Goal: Task Accomplishment & Management: Complete application form

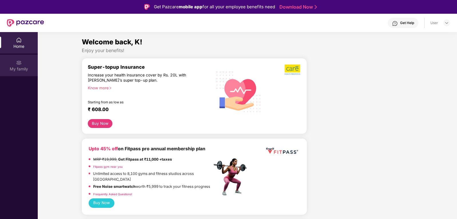
click at [21, 63] on img at bounding box center [19, 63] width 6 height 6
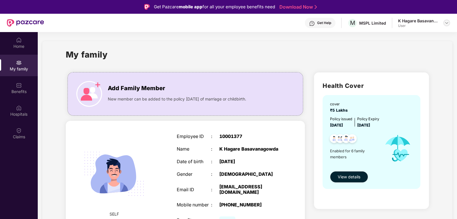
click at [450, 24] on div at bounding box center [447, 22] width 7 height 7
click at [403, 40] on div "Logout" at bounding box center [420, 36] width 74 height 11
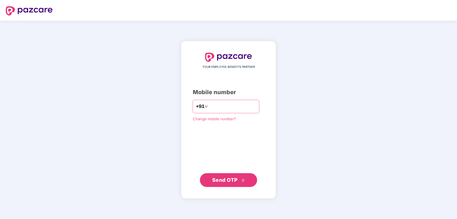
click at [227, 105] on input "number" at bounding box center [232, 106] width 47 height 9
type input "*"
type input "**********"
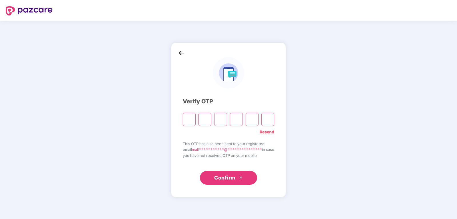
type input "*"
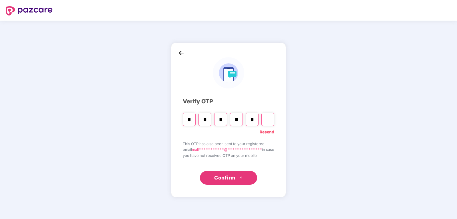
type input "*"
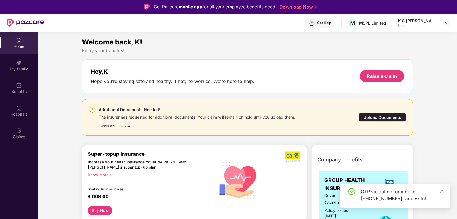
click at [142, 124] on div "Ticket No. - 173274" at bounding box center [197, 124] width 197 height 9
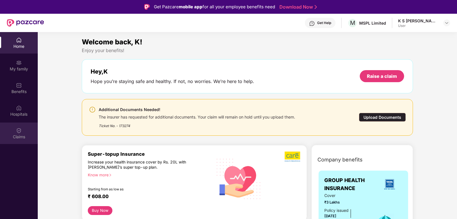
click at [14, 133] on div "Claims" at bounding box center [19, 133] width 38 height 21
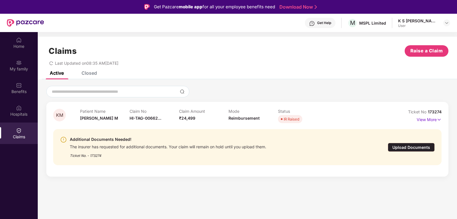
click at [425, 147] on div "Upload Documents" at bounding box center [411, 147] width 47 height 9
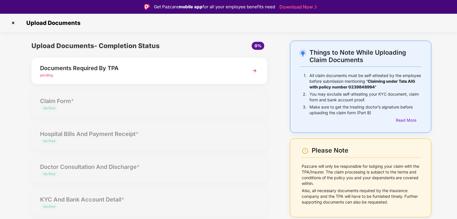
click at [89, 74] on div "pending" at bounding box center [140, 75] width 200 height 5
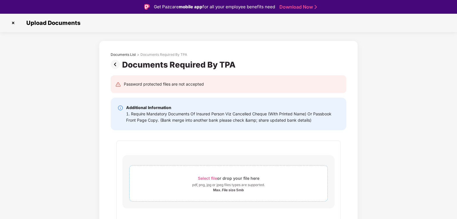
click at [212, 178] on span "Select file" at bounding box center [207, 178] width 19 height 5
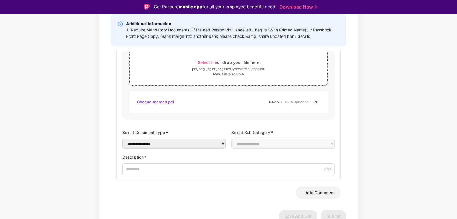
scroll to position [85, 0]
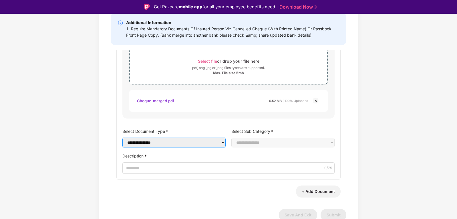
click at [201, 142] on select "**********" at bounding box center [174, 143] width 103 height 10
select select "**********"
click at [123, 138] on select "**********" at bounding box center [174, 143] width 103 height 10
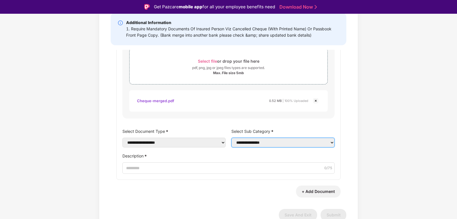
click at [236, 144] on select "**********" at bounding box center [283, 143] width 103 height 10
select select "**********"
click at [232, 138] on select "**********" at bounding box center [283, 143] width 103 height 10
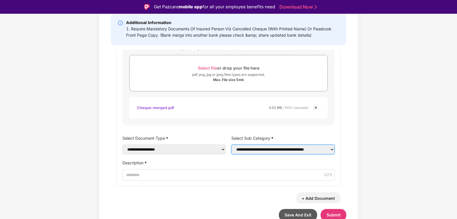
scroll to position [47, 0]
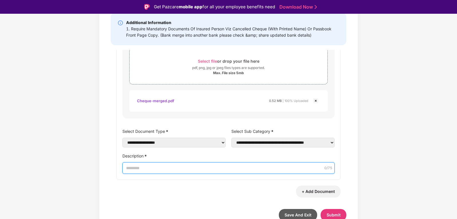
click at [254, 165] on input "Description *" at bounding box center [229, 167] width 212 height 11
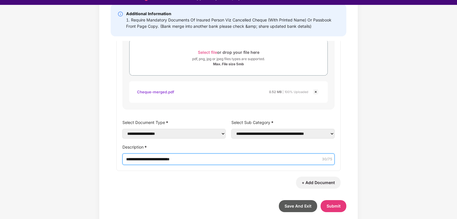
scroll to position [14, 0]
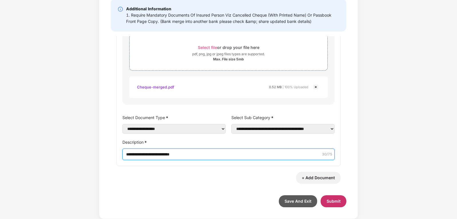
type input "**********"
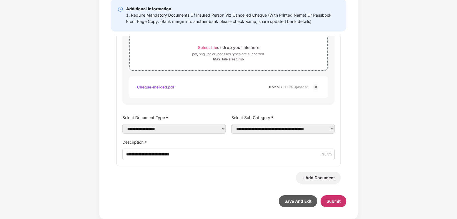
click at [340, 203] on span "Submit" at bounding box center [334, 201] width 14 height 5
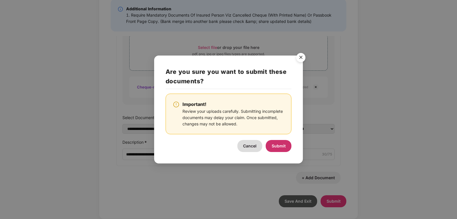
click at [280, 146] on span "Submit" at bounding box center [279, 145] width 14 height 5
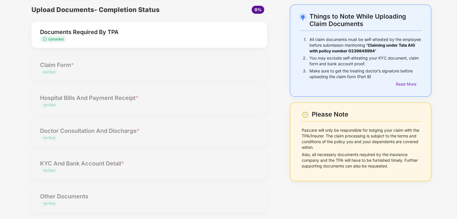
scroll to position [0, 0]
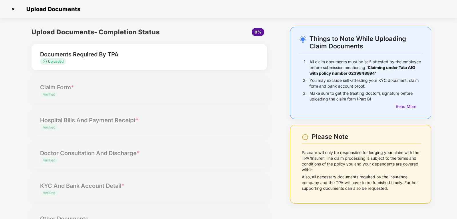
click at [15, 9] on img at bounding box center [13, 9] width 9 height 9
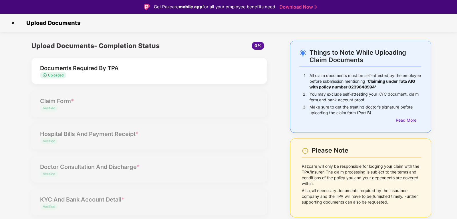
click at [10, 23] on img at bounding box center [13, 22] width 9 height 9
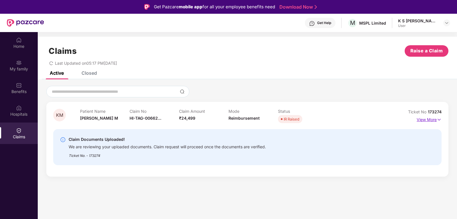
click at [438, 119] on img at bounding box center [439, 120] width 5 height 6
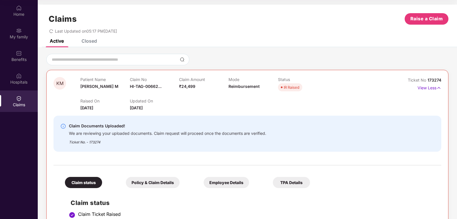
click at [148, 184] on div "Policy & Claim Details" at bounding box center [153, 182] width 54 height 11
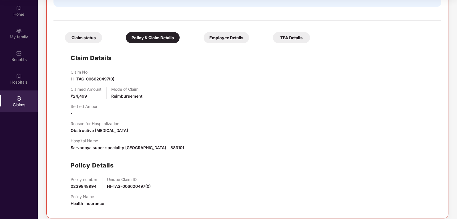
scroll to position [150, 0]
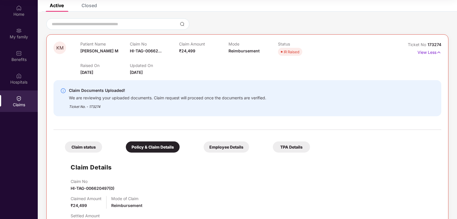
click at [204, 147] on div "Employee Details" at bounding box center [227, 146] width 46 height 11
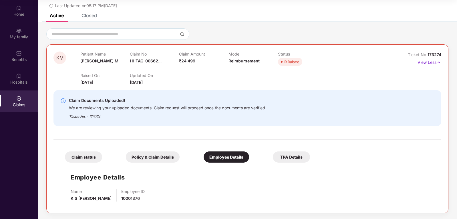
scroll to position [25, 0]
click at [273, 159] on div "TPA Details" at bounding box center [291, 156] width 37 height 11
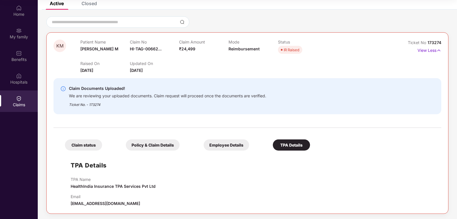
scroll to position [38, 0]
click at [204, 148] on div "Employee Details" at bounding box center [227, 144] width 46 height 11
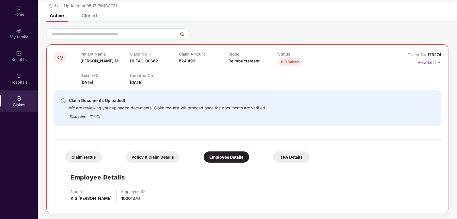
click at [131, 162] on div "Policy & Claim Details" at bounding box center [153, 156] width 54 height 11
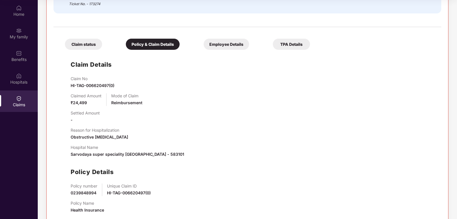
scroll to position [150, 0]
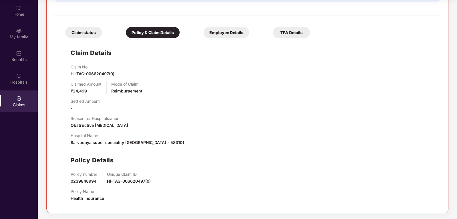
click at [80, 34] on div "Claim status" at bounding box center [83, 32] width 37 height 11
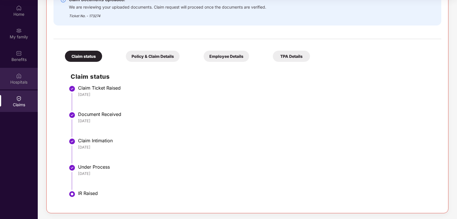
click at [27, 71] on div "Hospitals" at bounding box center [19, 78] width 38 height 21
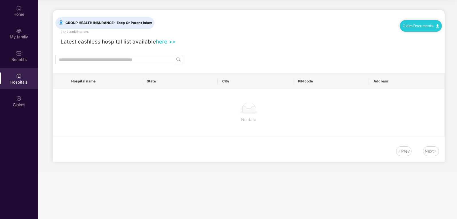
scroll to position [0, 0]
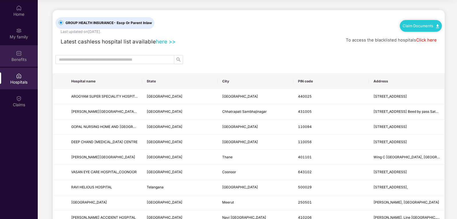
click at [11, 50] on div "Benefits" at bounding box center [19, 55] width 38 height 21
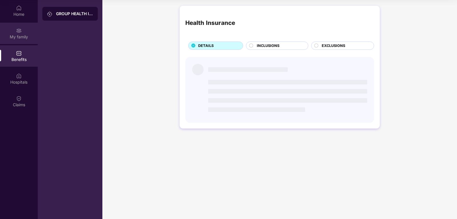
click at [23, 33] on div "My family" at bounding box center [19, 33] width 38 height 21
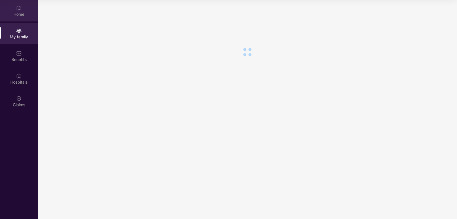
click at [22, 12] on div "Home" at bounding box center [19, 14] width 38 height 6
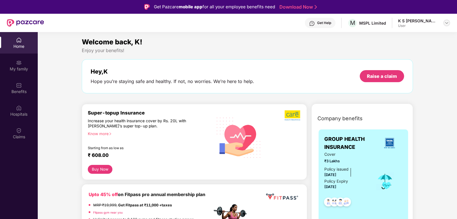
click at [450, 23] on div at bounding box center [447, 22] width 7 height 7
click at [389, 39] on div "Logout" at bounding box center [420, 36] width 74 height 11
